Goal: Transaction & Acquisition: Purchase product/service

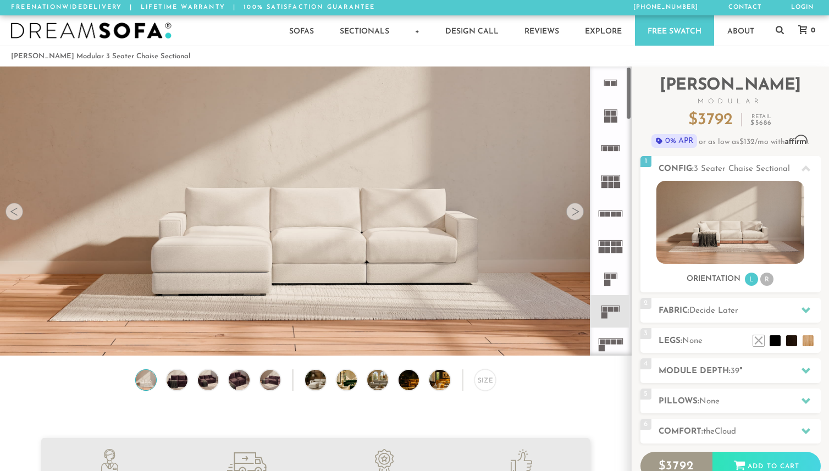
click at [576, 214] on div at bounding box center [575, 212] width 18 height 18
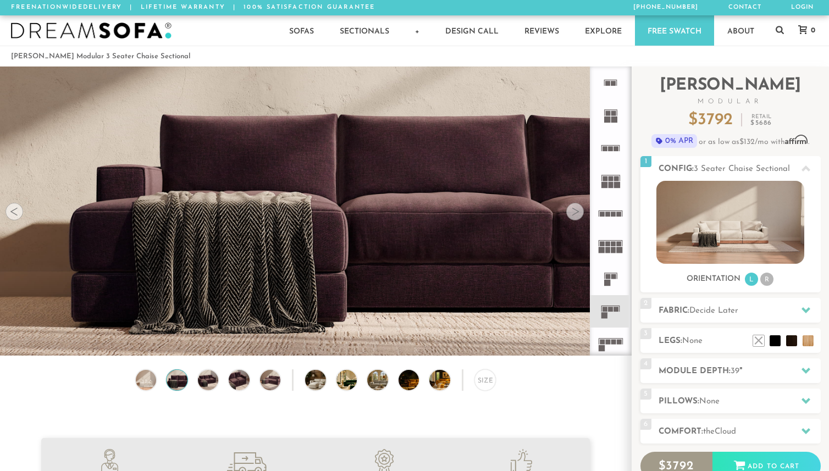
click at [576, 214] on div at bounding box center [575, 212] width 18 height 18
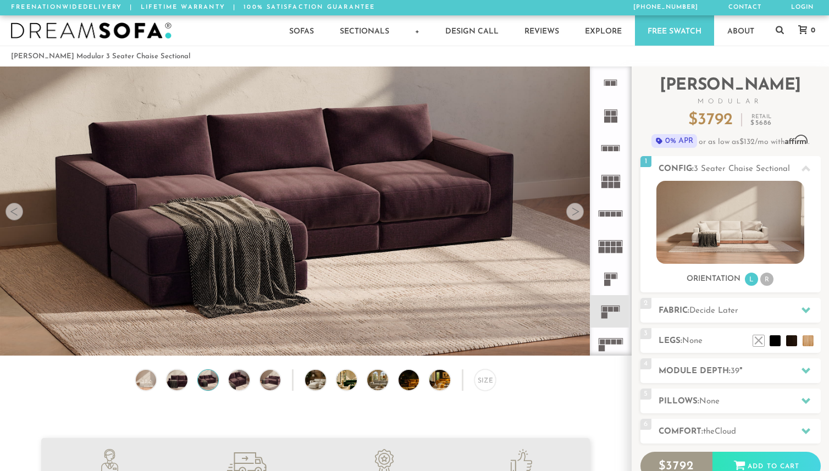
click at [576, 214] on div at bounding box center [575, 212] width 18 height 18
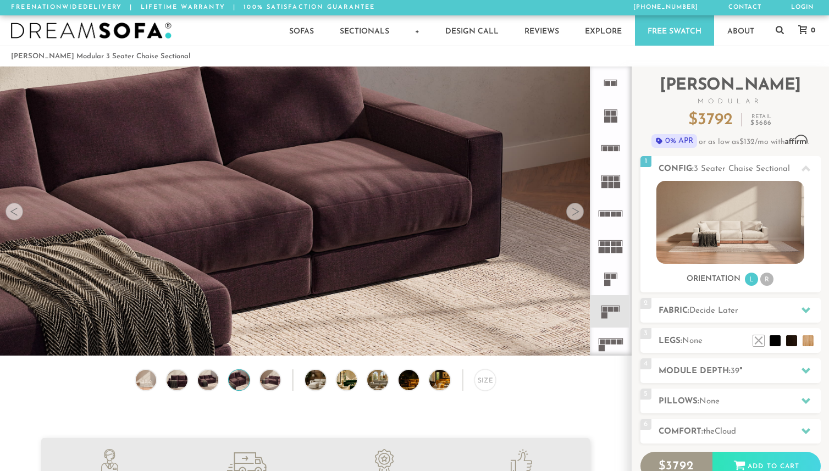
click at [576, 214] on div at bounding box center [575, 212] width 18 height 18
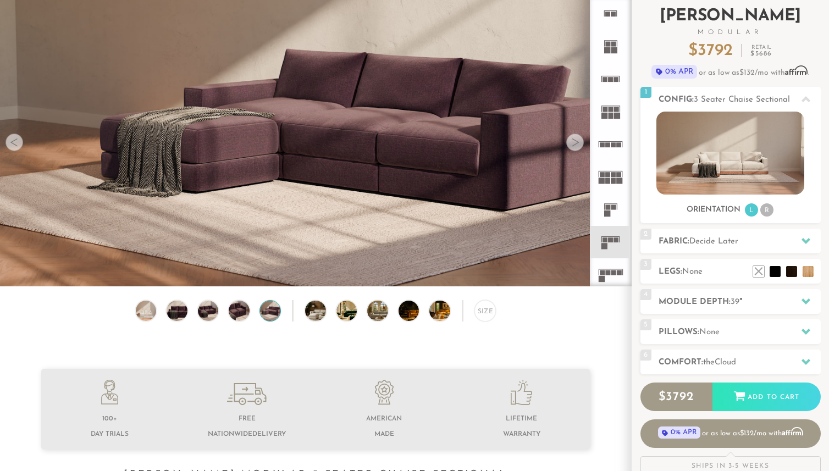
scroll to position [56, 0]
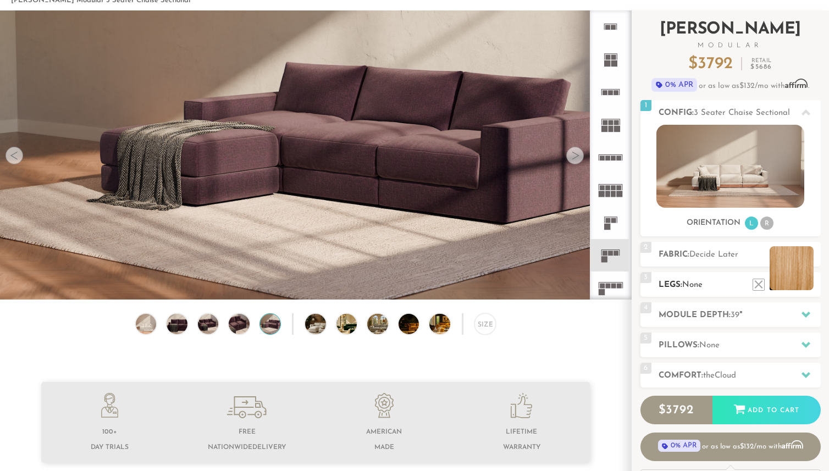
click at [806, 289] on li at bounding box center [791, 268] width 44 height 44
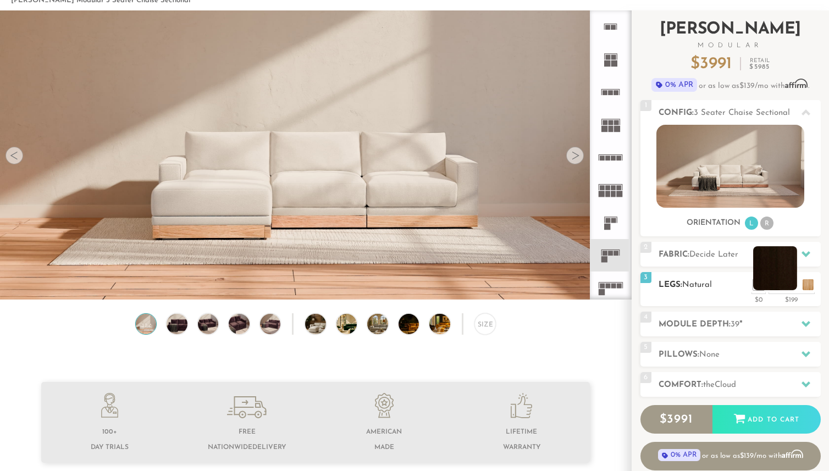
click at [786, 288] on li at bounding box center [775, 268] width 44 height 44
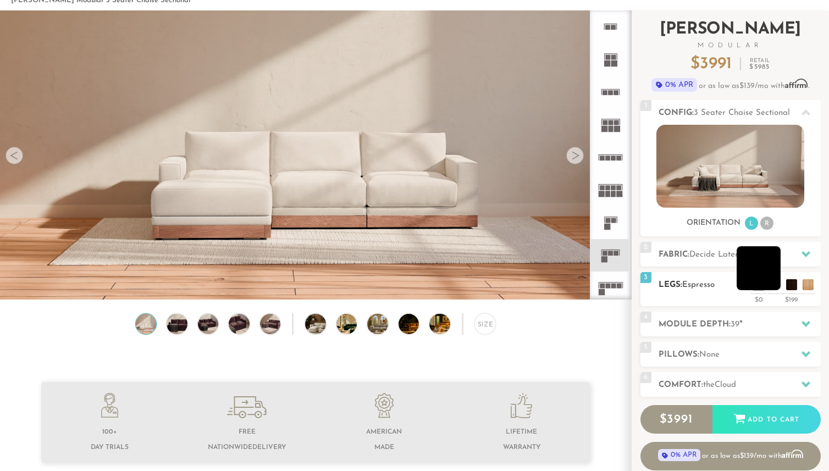
click at [772, 287] on li at bounding box center [758, 268] width 44 height 44
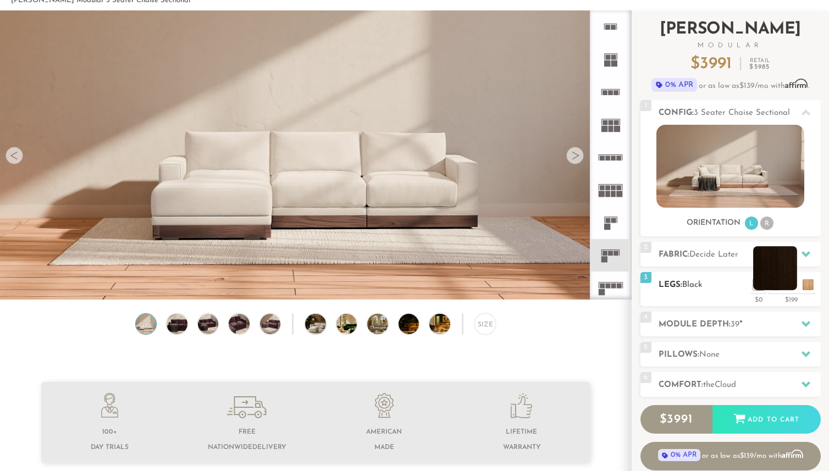
click at [789, 283] on li at bounding box center [775, 268] width 44 height 44
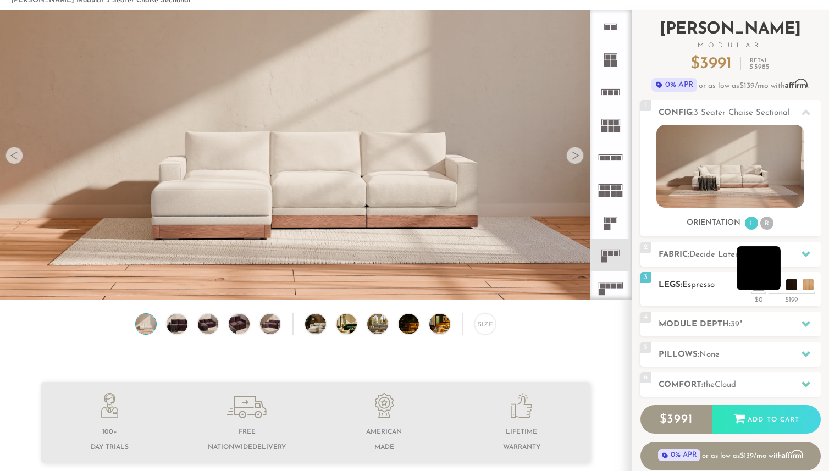
click at [774, 283] on li at bounding box center [758, 268] width 44 height 44
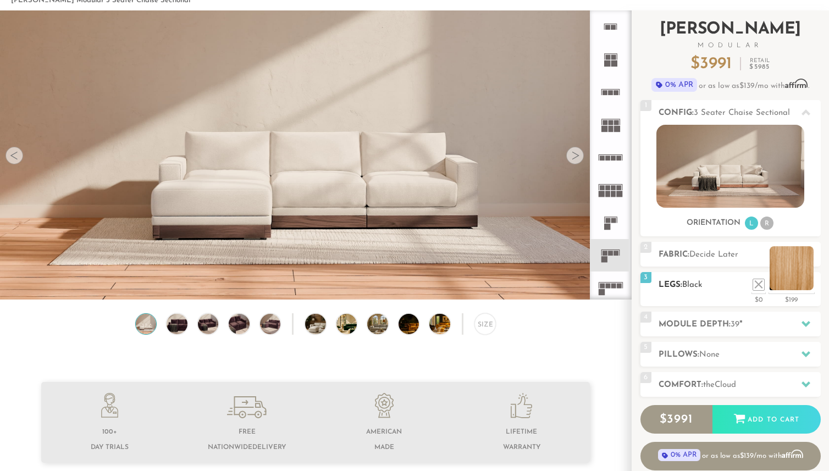
click at [805, 285] on li at bounding box center [791, 268] width 44 height 44
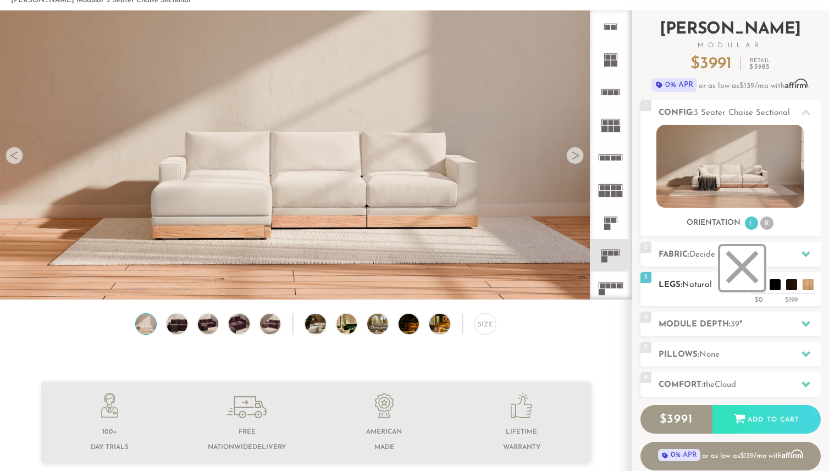
click at [758, 285] on li at bounding box center [742, 268] width 44 height 44
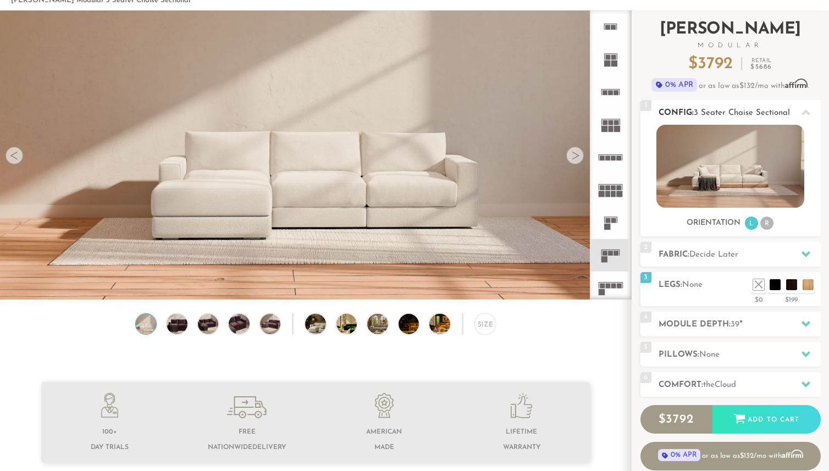
click at [768, 225] on li "R" at bounding box center [766, 223] width 13 height 13
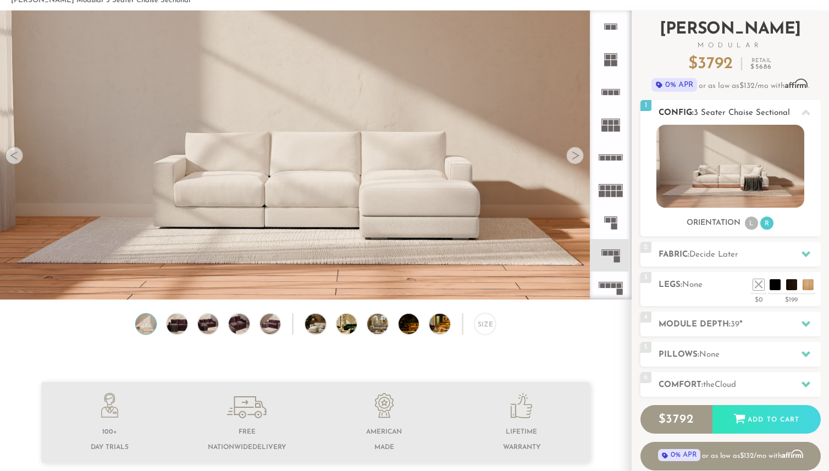
click at [751, 223] on li "L" at bounding box center [751, 223] width 13 height 13
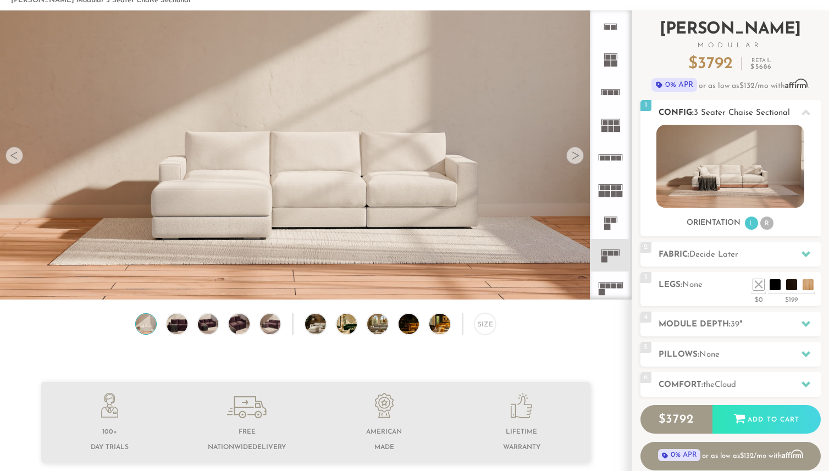
click at [768, 222] on li "R" at bounding box center [766, 223] width 13 height 13
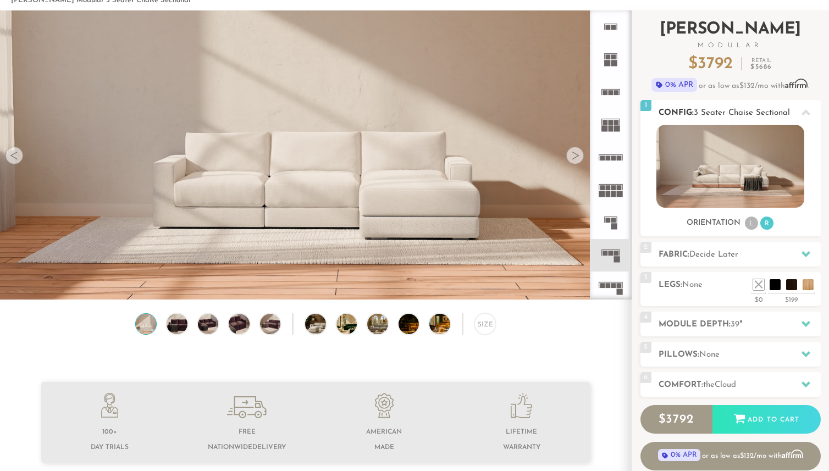
click at [747, 220] on li "L" at bounding box center [751, 223] width 13 height 13
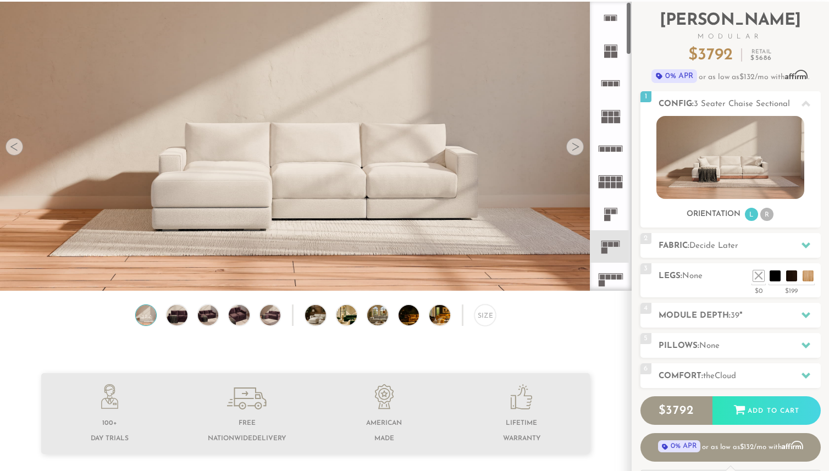
scroll to position [57, 0]
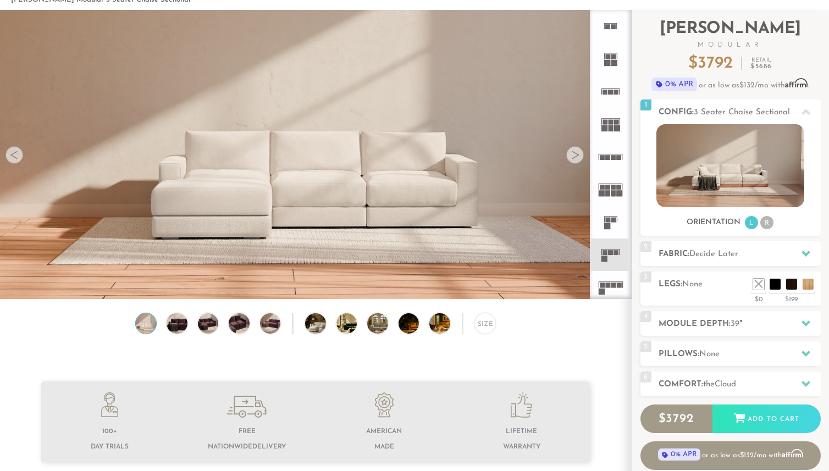
click at [485, 189] on video at bounding box center [315, 116] width 631 height 315
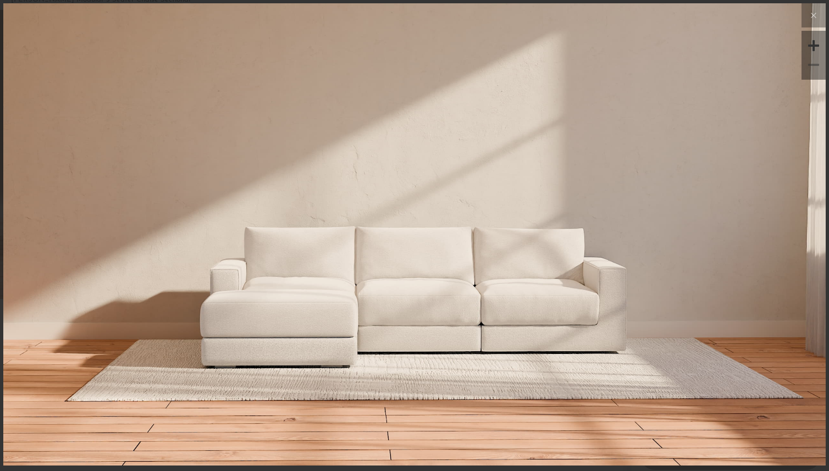
click at [542, 209] on img at bounding box center [414, 140] width 822 height 274
click at [817, 19] on icon at bounding box center [813, 15] width 13 height 13
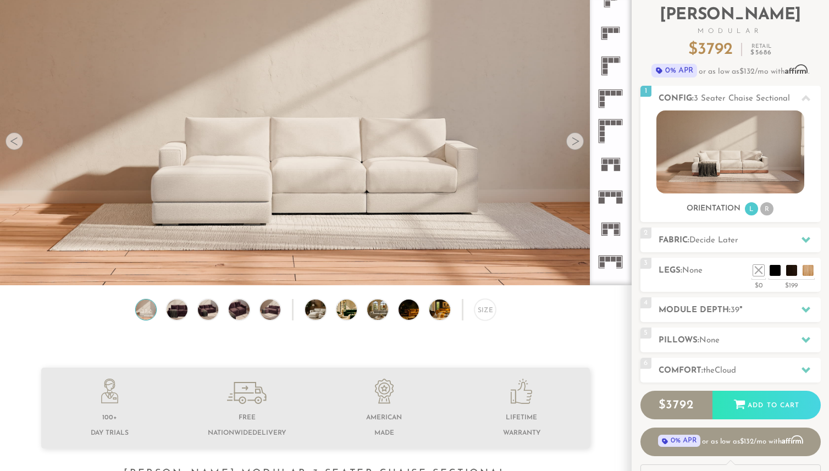
scroll to position [0, 0]
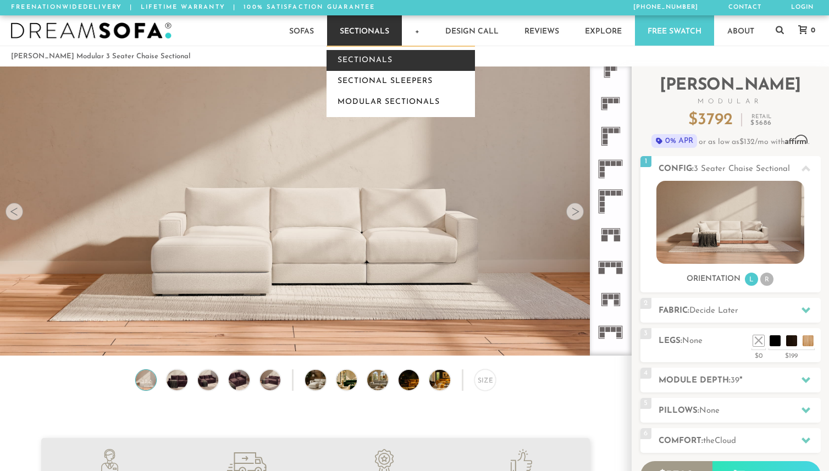
click at [361, 63] on link "Sectionals" at bounding box center [400, 60] width 148 height 21
